Goal: Information Seeking & Learning: Learn about a topic

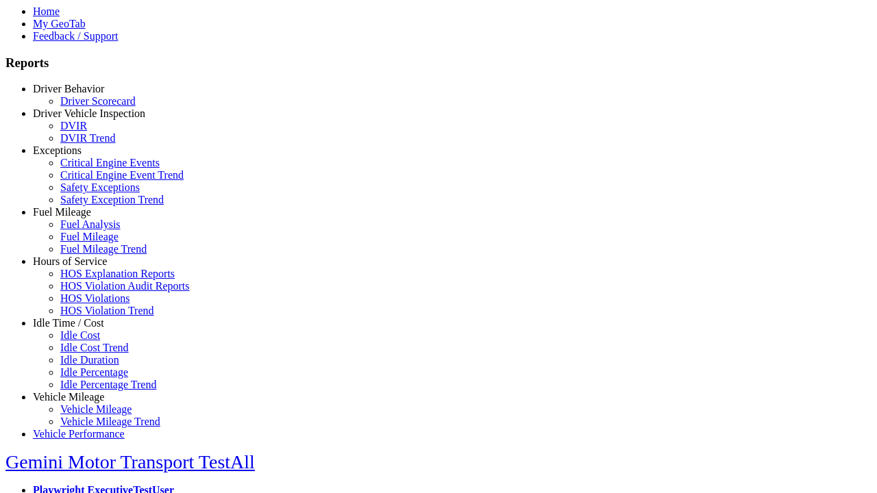
click at [79, 267] on link "Hours of Service" at bounding box center [70, 261] width 74 height 12
click at [89, 279] on link "HOS Explanation Reports" at bounding box center [117, 274] width 114 height 12
